Goal: Task Accomplishment & Management: Manage account settings

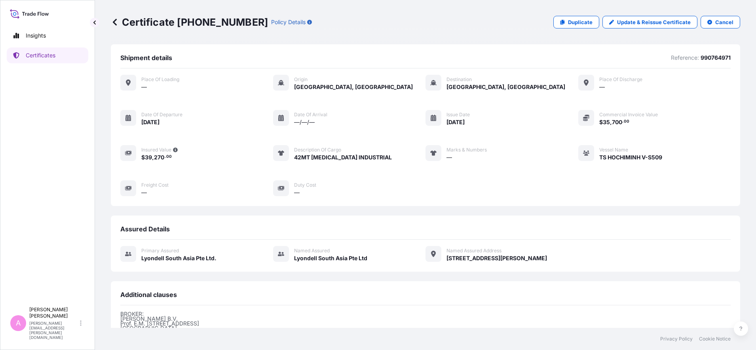
scroll to position [113, 0]
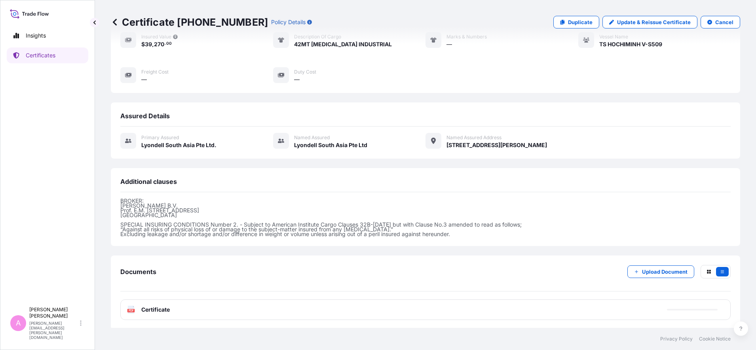
click at [115, 23] on icon at bounding box center [115, 22] width 4 height 7
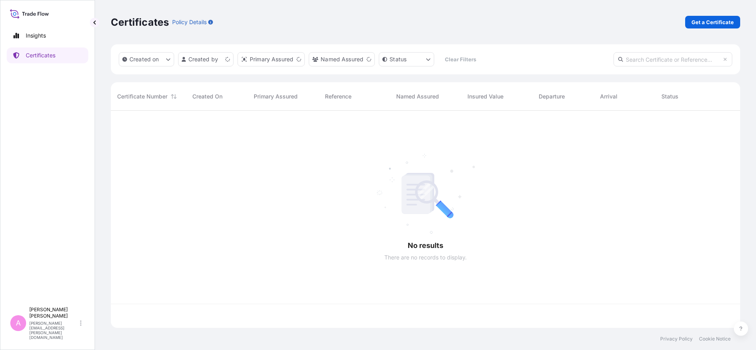
scroll to position [214, 621]
click at [641, 60] on input "text" at bounding box center [672, 59] width 119 height 14
paste input "5013226419"
type input "5013226419"
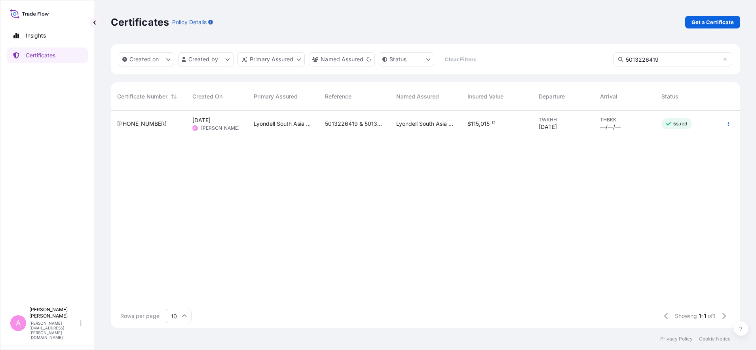
click at [369, 121] on span "5013226419 & 5013226420" at bounding box center [354, 124] width 59 height 8
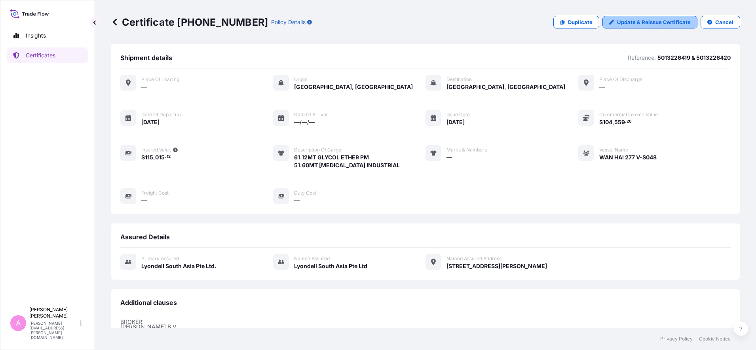
click at [632, 23] on p "Update & Reissue Certificate" at bounding box center [654, 22] width 74 height 8
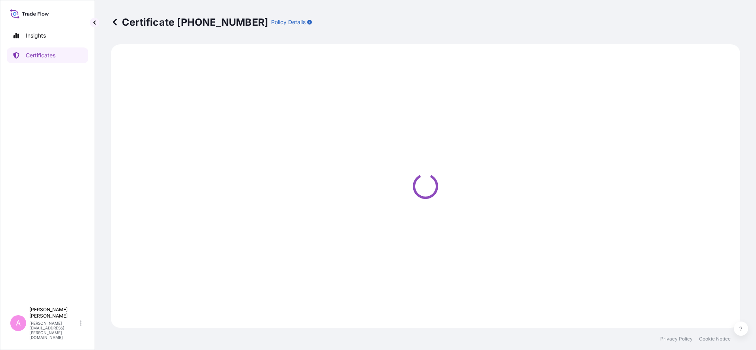
select select "Sea"
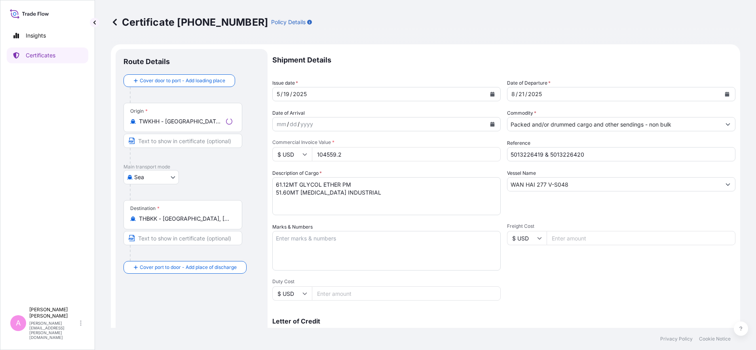
select select "32022"
click at [724, 92] on icon "Calendar" at bounding box center [726, 94] width 5 height 5
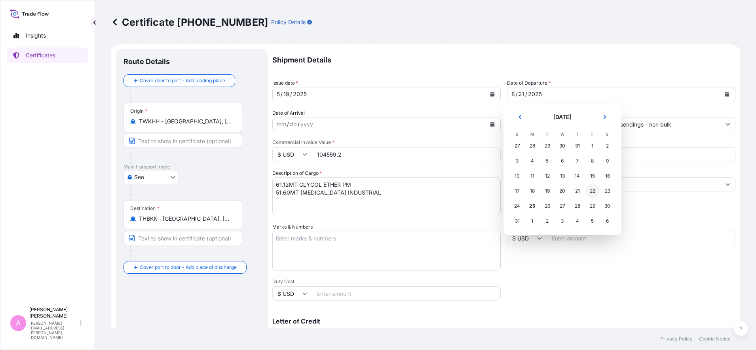
click at [593, 189] on div "22" at bounding box center [592, 191] width 14 height 14
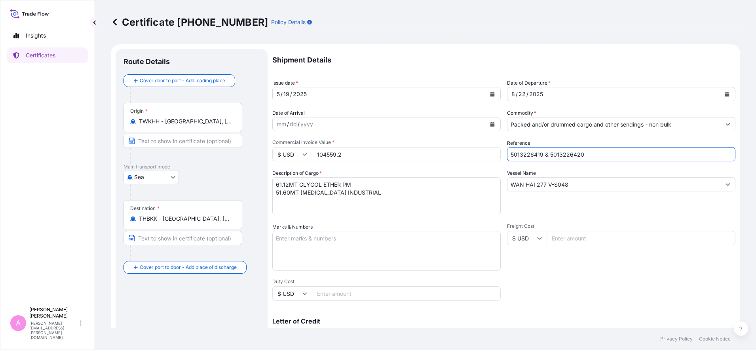
drag, startPoint x: 574, startPoint y: 153, endPoint x: 393, endPoint y: 149, distance: 181.6
click at [395, 146] on div "Shipment Details Issue date * [DATE] Date of Departure * [DATE] Date of Arrival…" at bounding box center [503, 237] width 463 height 377
paste input "990765082"
type input "990765082 & 990765083"
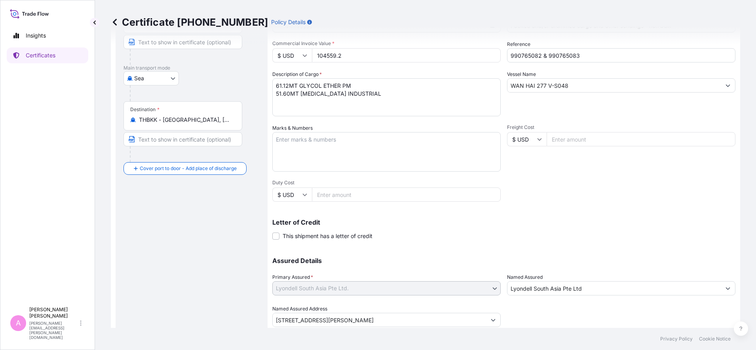
scroll to position [125, 0]
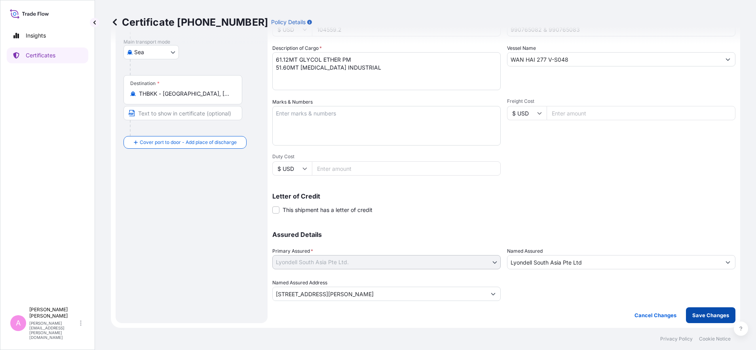
click at [707, 315] on p "Save Changes" at bounding box center [710, 315] width 37 height 8
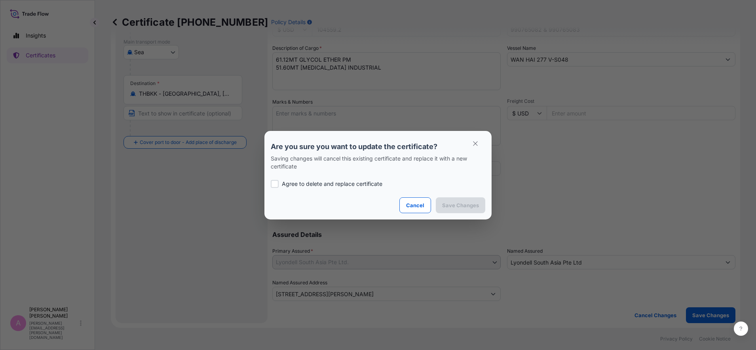
click at [318, 186] on p "Agree to delete and replace certificate" at bounding box center [332, 184] width 100 height 8
checkbox input "true"
click at [469, 205] on p "Save Changes" at bounding box center [460, 205] width 37 height 8
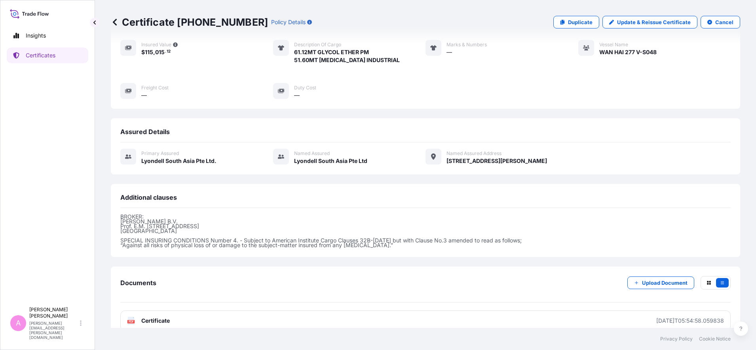
scroll to position [118, 0]
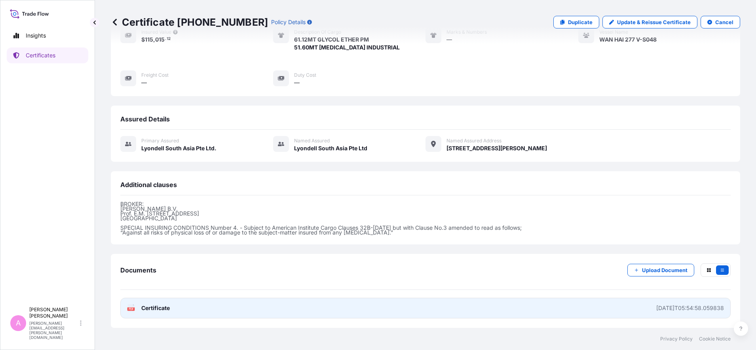
click at [150, 307] on span "Certificate" at bounding box center [155, 308] width 28 height 8
